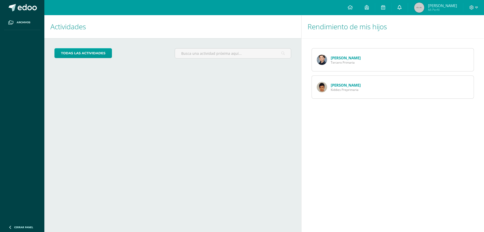
click at [400, 7] on icon at bounding box center [399, 7] width 4 height 5
click at [402, 6] on icon at bounding box center [399, 7] width 4 height 5
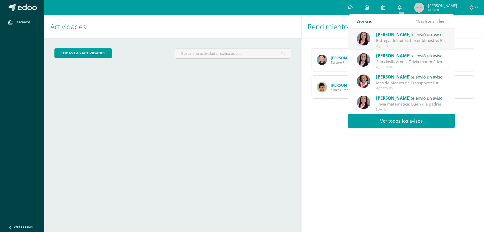
click at [394, 43] on div "Entrega de notas- tercer bimestre: Buenas tardes padres de familia. Les adjunto…" at bounding box center [411, 41] width 70 height 6
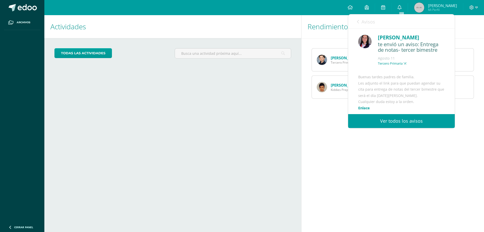
scroll to position [50, 0]
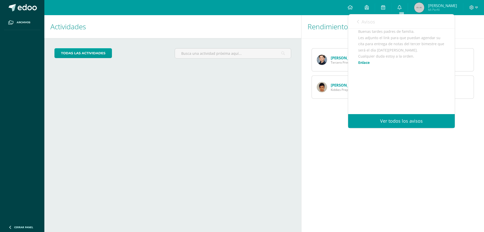
click at [365, 64] on link "Enlace" at bounding box center [364, 62] width 12 height 5
